Goal: Task Accomplishment & Management: Use online tool/utility

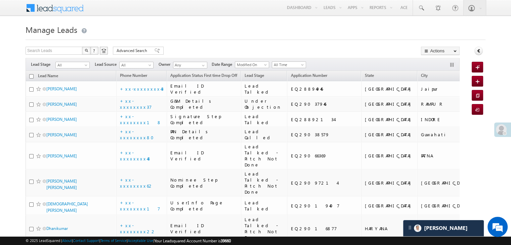
scroll to position [3193, 0]
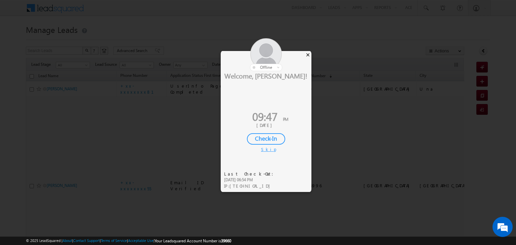
click at [308, 55] on div "×" at bounding box center [307, 54] width 7 height 7
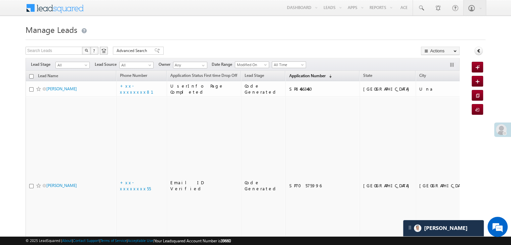
click at [294, 76] on span "Application Number" at bounding box center [307, 75] width 36 height 5
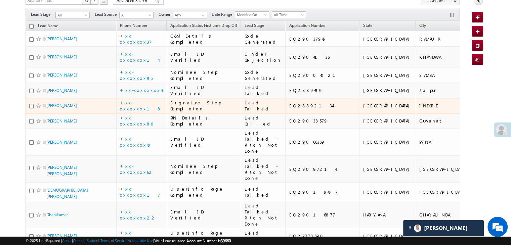
scroll to position [34, 0]
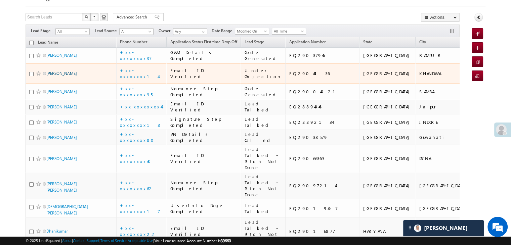
click at [55, 76] on link "Ravi salve" at bounding box center [61, 73] width 31 height 5
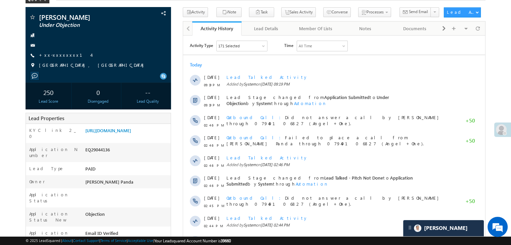
scroll to position [34, 0]
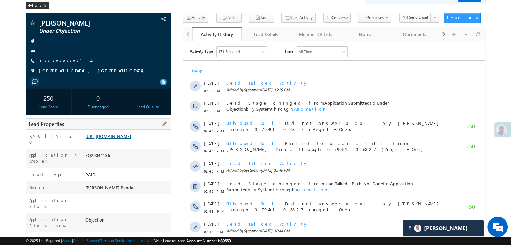
click at [131, 135] on link "[URL][DOMAIN_NAME]" at bounding box center [108, 136] width 46 height 6
click at [36, 25] on div "Ravi salve Under Objection" at bounding box center [98, 22] width 139 height 7
click at [34, 25] on span at bounding box center [32, 23] width 7 height 7
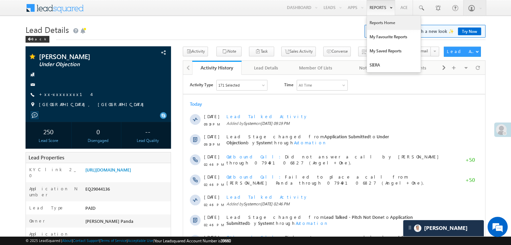
click at [378, 22] on link "Reports Home" at bounding box center [394, 23] width 54 height 14
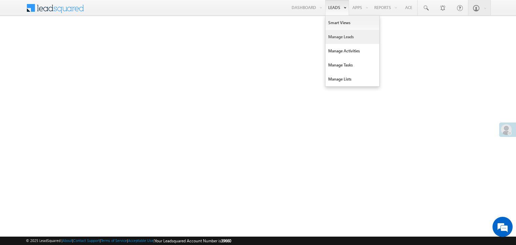
click at [339, 37] on link "Manage Leads" at bounding box center [352, 37] width 54 height 14
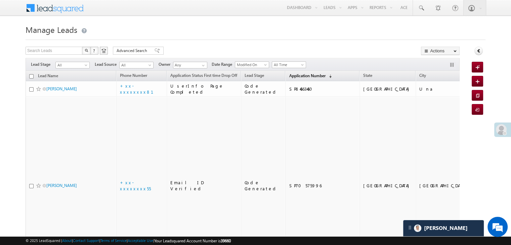
click at [289, 75] on span "Application Number" at bounding box center [307, 75] width 36 height 5
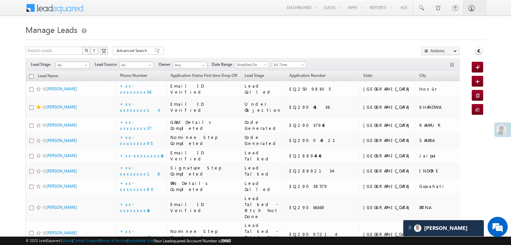
click at [380, 25] on h1 "Manage Leads" at bounding box center [256, 29] width 460 height 13
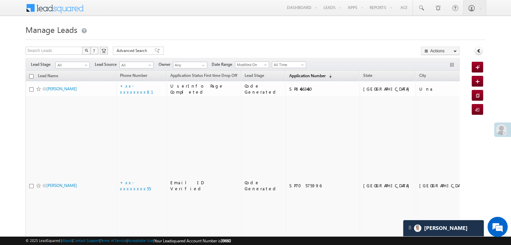
click at [289, 77] on span "Application Number" at bounding box center [307, 75] width 36 height 5
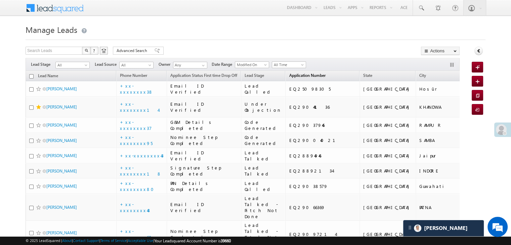
scroll to position [67, 0]
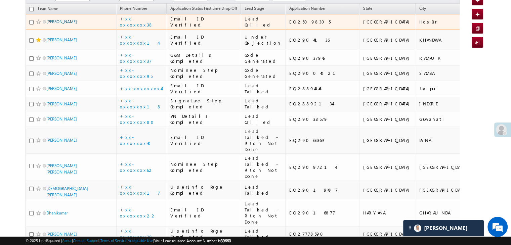
click at [57, 24] on link "[PERSON_NAME]" at bounding box center [61, 21] width 31 height 5
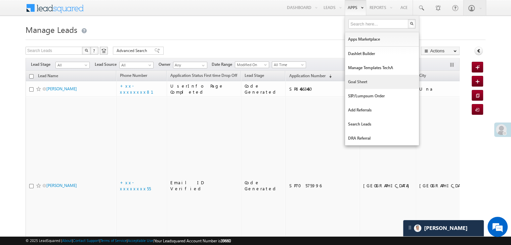
click at [353, 84] on link "Goal Sheet" at bounding box center [382, 82] width 74 height 14
